Goal: Obtain resource: Download file/media

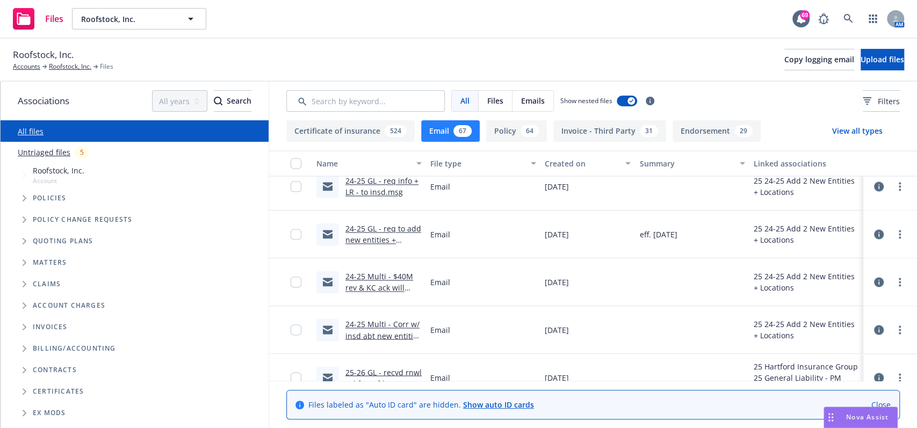
scroll to position [1175, 0]
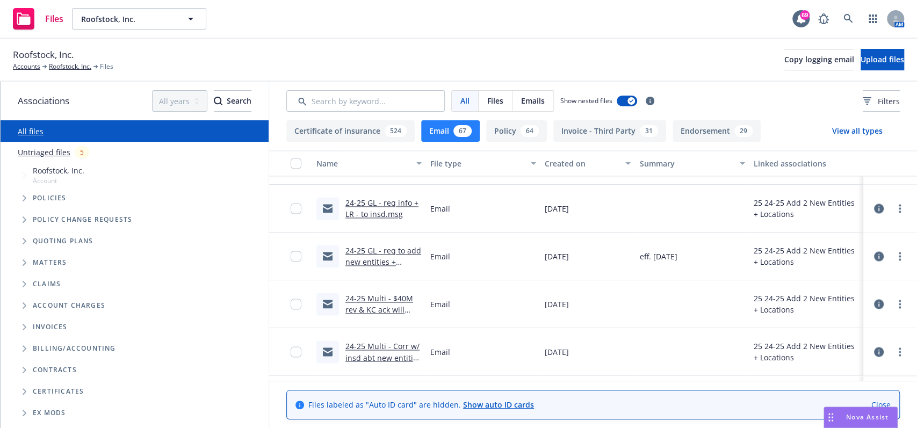
click at [389, 210] on link "24-25 GL - req info + LR - to insd.msg" at bounding box center [381, 208] width 73 height 21
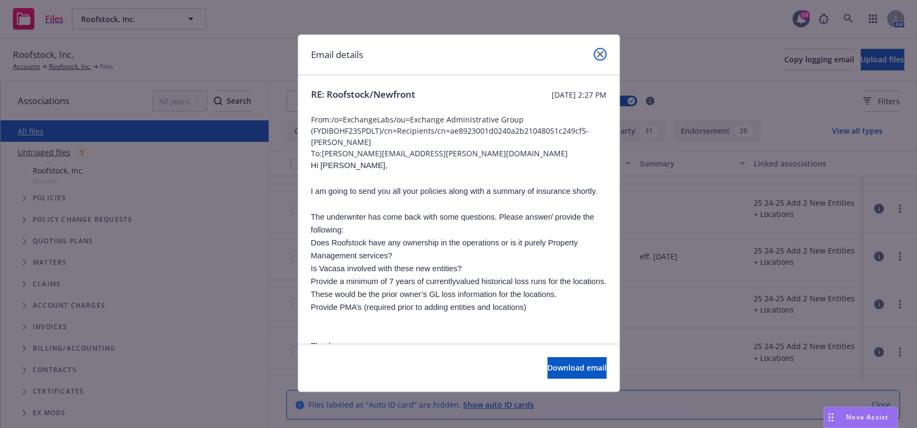
click at [600, 56] on icon "close" at bounding box center [600, 54] width 6 height 6
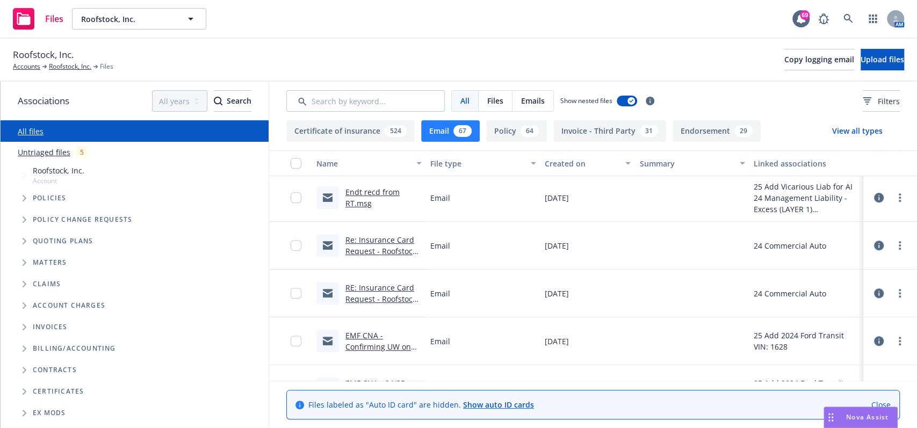
scroll to position [430, 0]
